Goal: Use online tool/utility

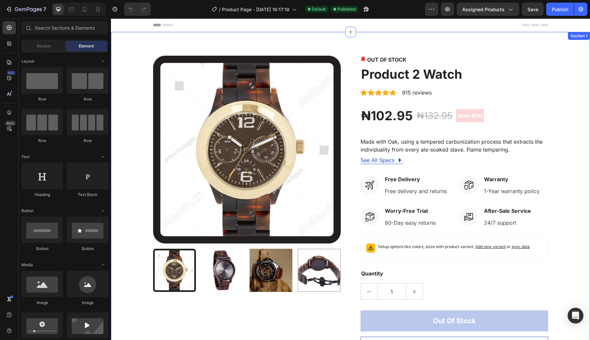
click at [535, 42] on div "Product Images OUT OF STOCK (P) Stock Counter Product 2 Watch (P) Title Icon Ic…" at bounding box center [350, 206] width 479 height 349
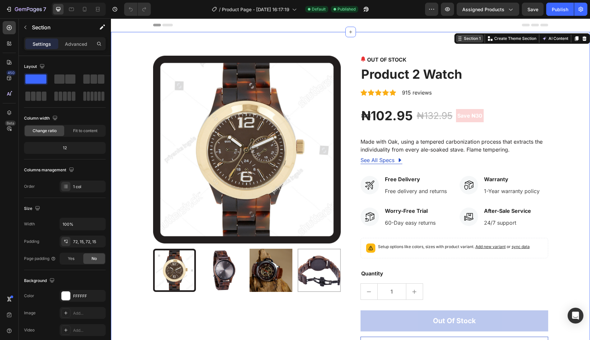
click at [470, 39] on div "Section 1" at bounding box center [471, 39] width 19 height 6
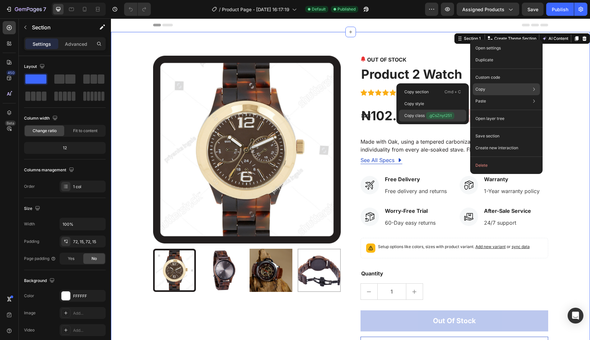
click at [417, 115] on p "Copy class .gCsZnyt251" at bounding box center [429, 115] width 50 height 7
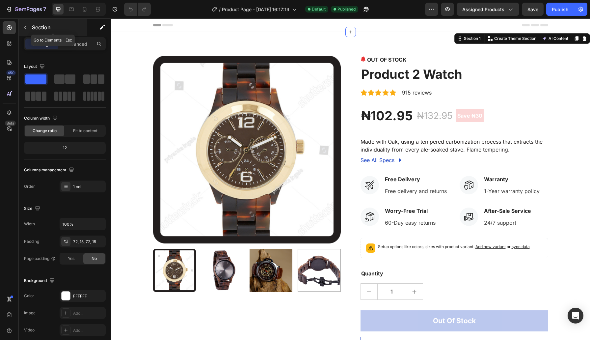
click at [32, 26] on div "Section" at bounding box center [53, 27] width 68 height 17
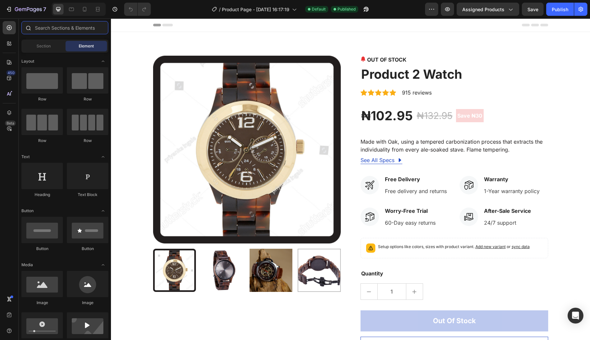
click at [48, 27] on input "text" at bounding box center [64, 27] width 87 height 13
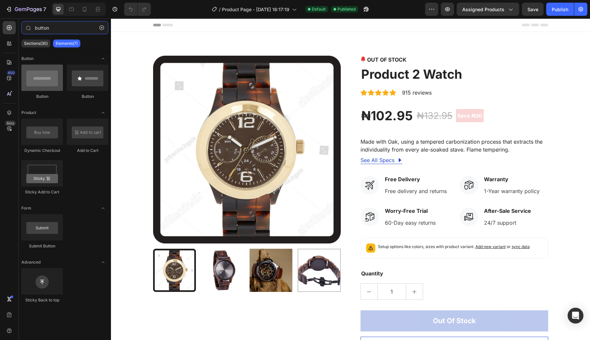
type input "button"
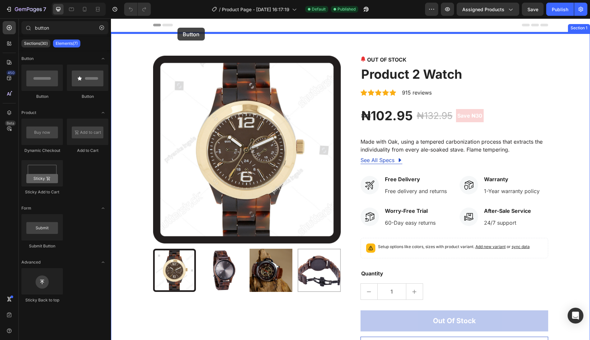
drag, startPoint x: 148, startPoint y: 103, endPoint x: 177, endPoint y: 28, distance: 80.4
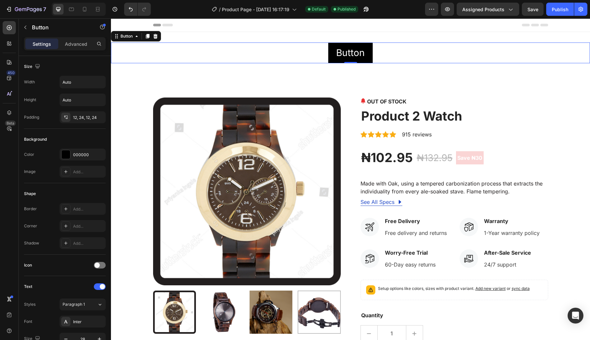
click at [325, 52] on div "Button Button 0" at bounding box center [350, 52] width 479 height 21
